Goal: Obtain resource: Obtain resource

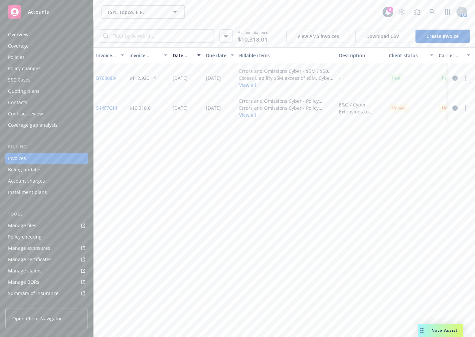
click at [243, 17] on div "TSYL Topco, L.P. TSYL Topco, L.P." at bounding box center [241, 11] width 281 height 13
click at [433, 10] on icon at bounding box center [432, 12] width 6 height 6
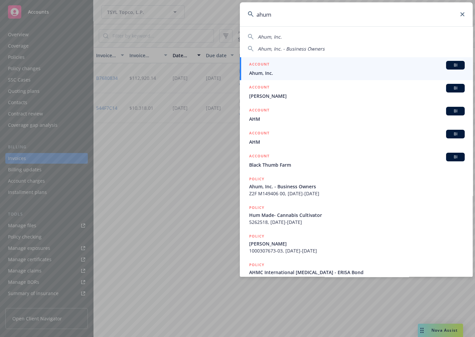
type input "ahum"
click at [309, 63] on div "ACCOUNT BI" at bounding box center [356, 65] width 215 height 9
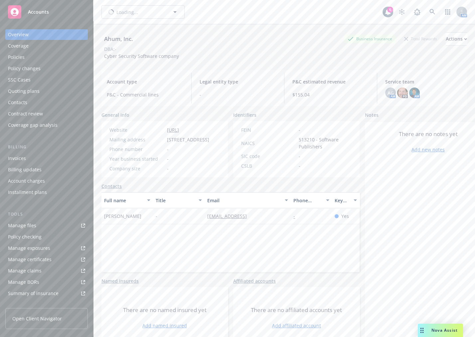
click at [31, 59] on div "Policies" at bounding box center [46, 57] width 77 height 11
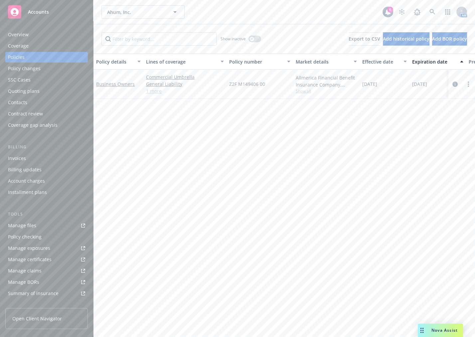
click at [41, 224] on link "Manage files" at bounding box center [46, 225] width 82 height 11
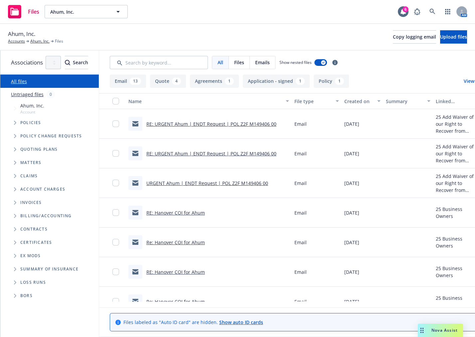
drag, startPoint x: 198, startPoint y: 37, endPoint x: 129, endPoint y: 110, distance: 100.2
click at [198, 37] on div "Ahum, Inc. Accounts Ahum, Inc. Files Copy logging email Upload files" at bounding box center [237, 37] width 459 height 15
click at [13, 151] on span "Tree Example" at bounding box center [15, 149] width 11 height 11
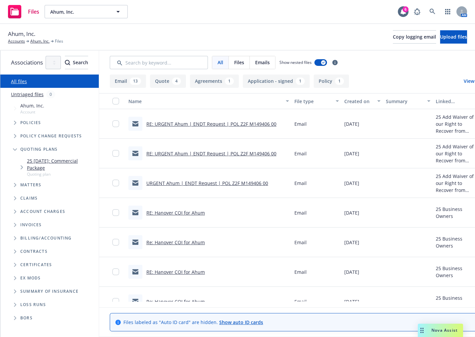
click at [22, 165] on icon "Tree Example" at bounding box center [22, 167] width 2 height 4
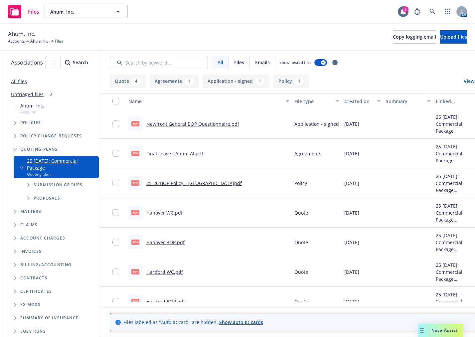
click at [26, 180] on span "Tree Example" at bounding box center [28, 185] width 11 height 11
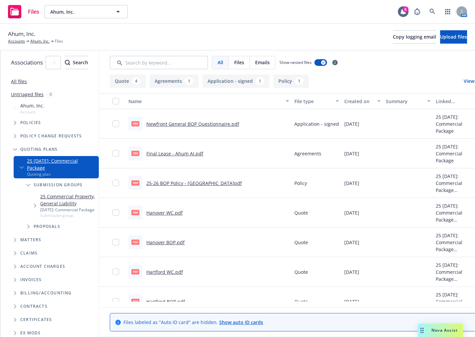
click at [31, 200] on span "Tree Example" at bounding box center [35, 205] width 11 height 11
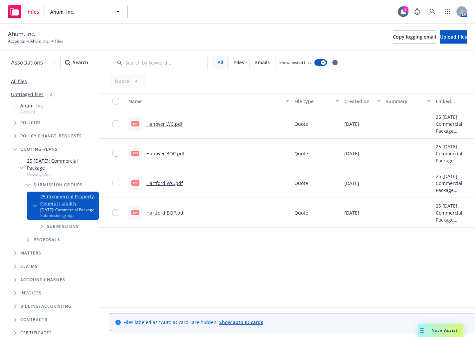
click at [21, 167] on span "Tree Example" at bounding box center [21, 167] width 11 height 11
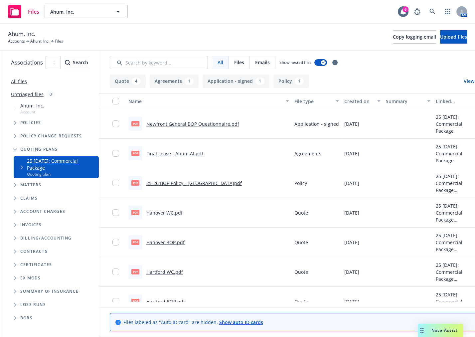
click at [10, 124] on span "Tree Example" at bounding box center [15, 122] width 11 height 11
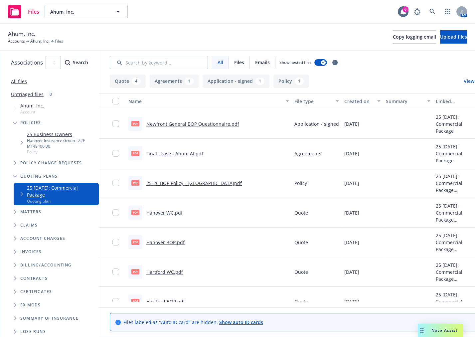
click at [24, 82] on link "All files" at bounding box center [19, 81] width 16 height 6
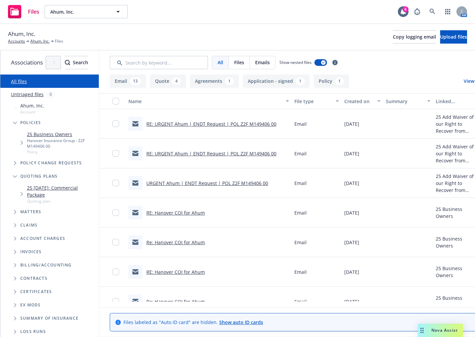
click at [198, 124] on link "RE: URGENT Ahum | ENDT Request | POL Z2F M149406 00" at bounding box center [211, 124] width 130 height 6
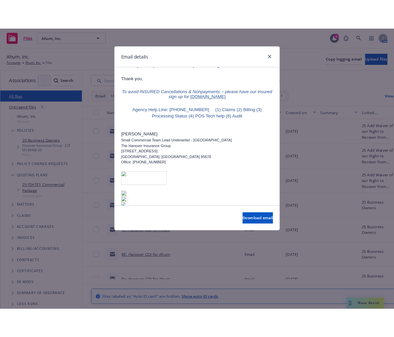
scroll to position [378, 0]
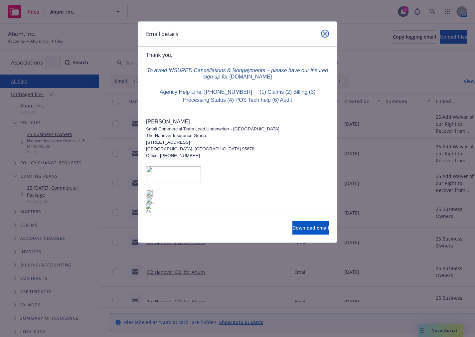
click at [321, 33] on link "close" at bounding box center [325, 34] width 8 height 8
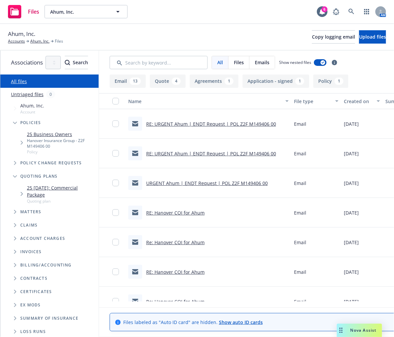
click at [201, 18] on div "Files Ahum, Inc. Ahum, Inc. 6 AM" at bounding box center [197, 12] width 394 height 24
